Goal: Information Seeking & Learning: Learn about a topic

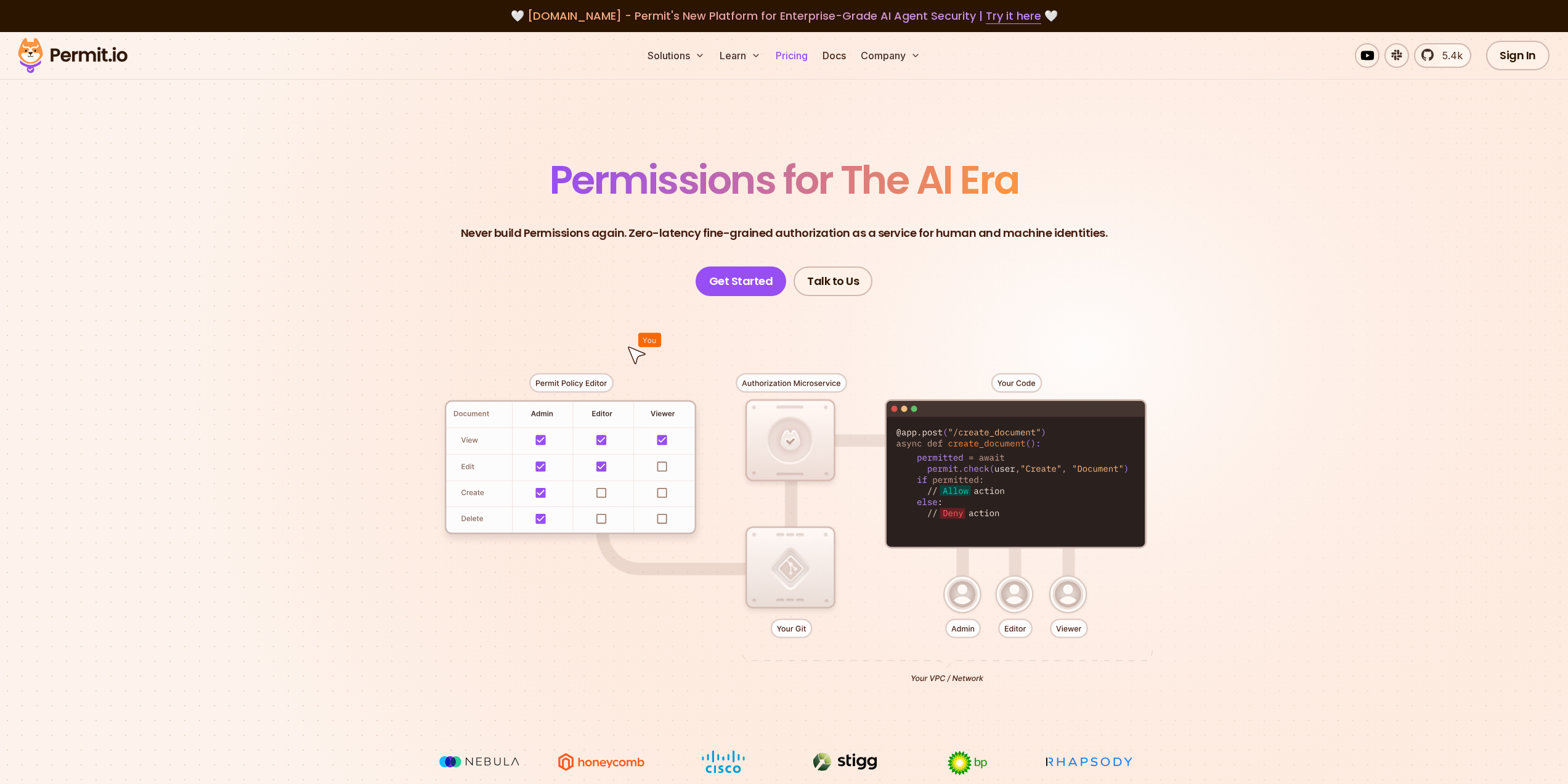
click at [802, 64] on link "Pricing" at bounding box center [791, 55] width 42 height 24
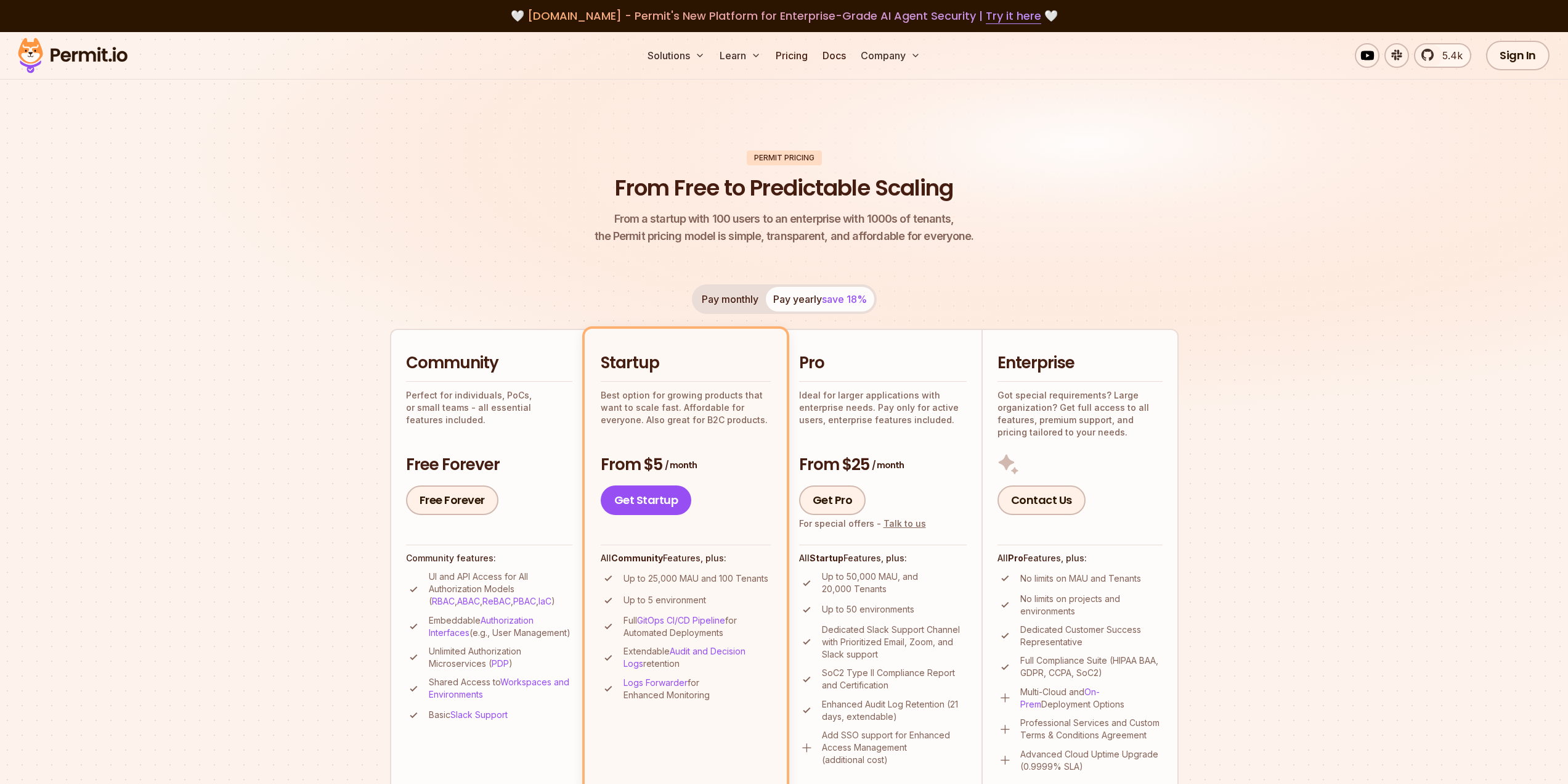
click at [496, 376] on div "Community Perfect for individuals, PoCs, or small teams - all essential feature…" at bounding box center [489, 389] width 166 height 73
